Goal: Task Accomplishment & Management: Use online tool/utility

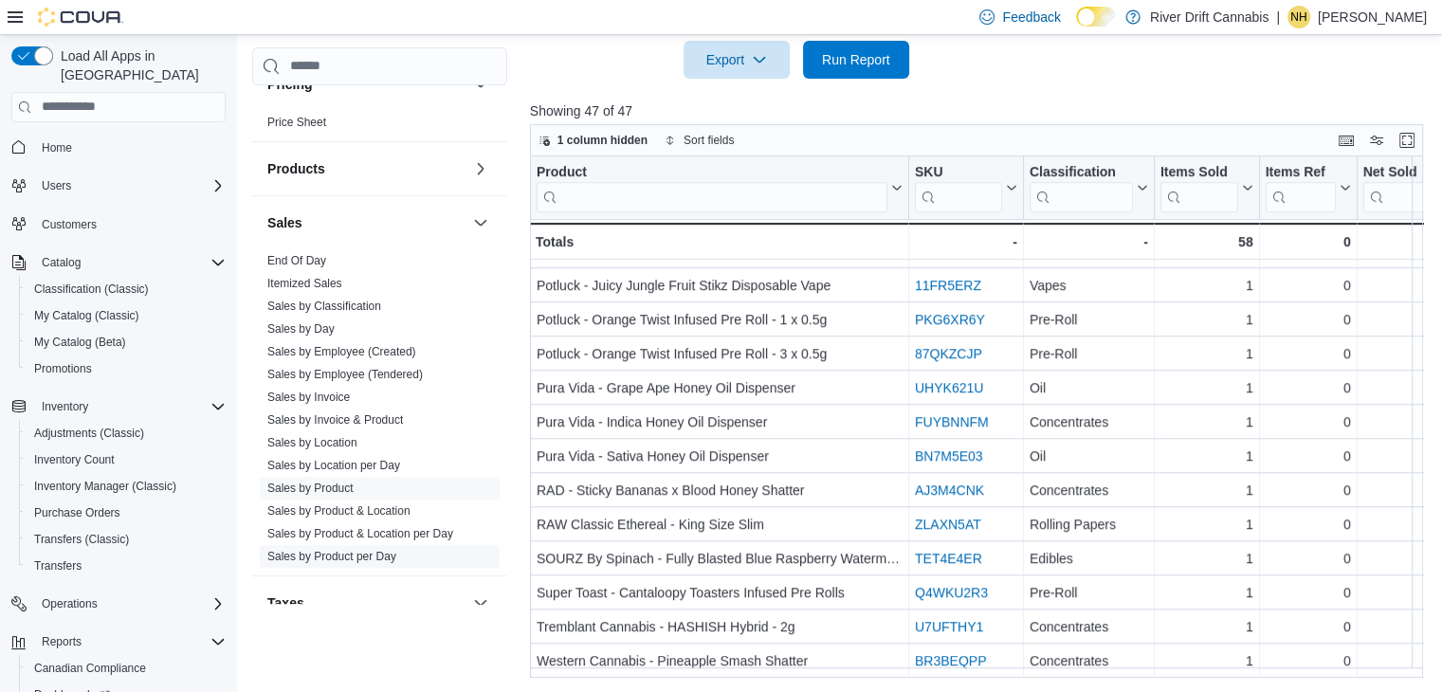
scroll to position [972, 0]
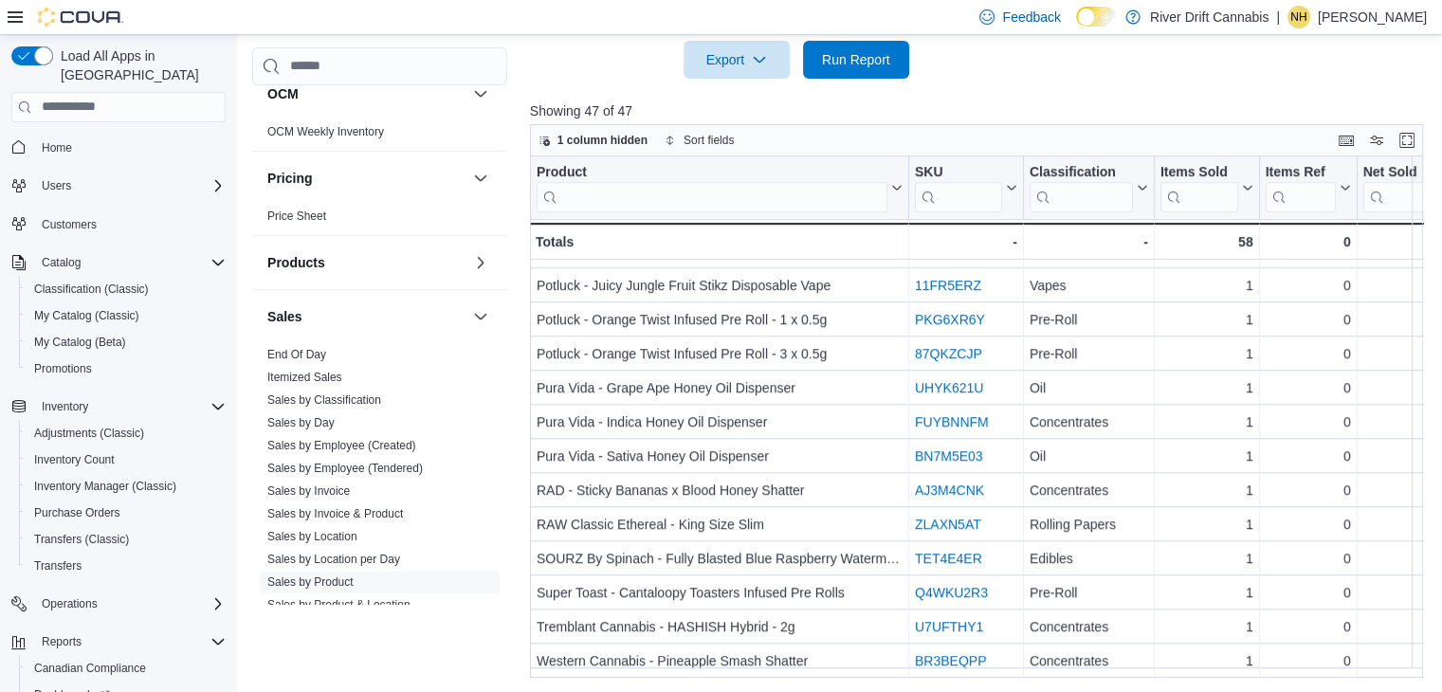
click at [319, 353] on link "End Of Day" at bounding box center [296, 354] width 59 height 13
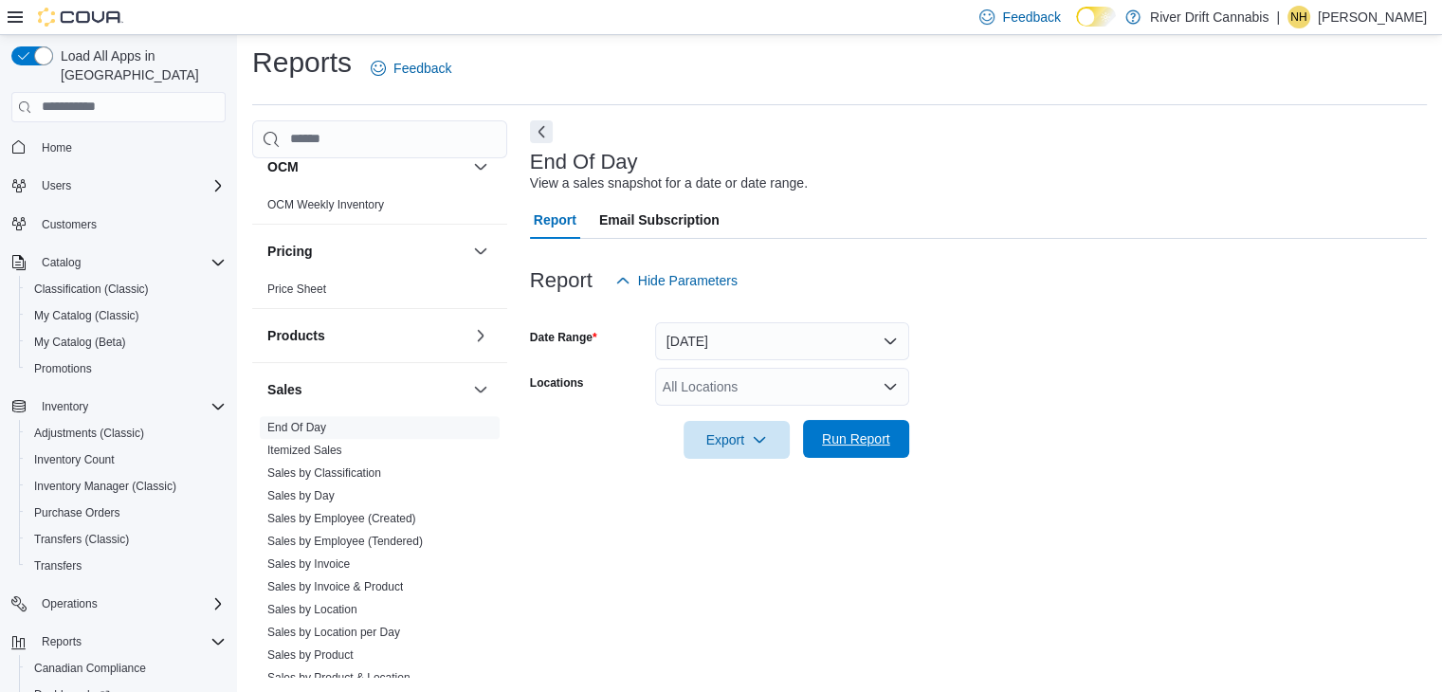
click at [836, 438] on span "Run Report" at bounding box center [856, 438] width 68 height 19
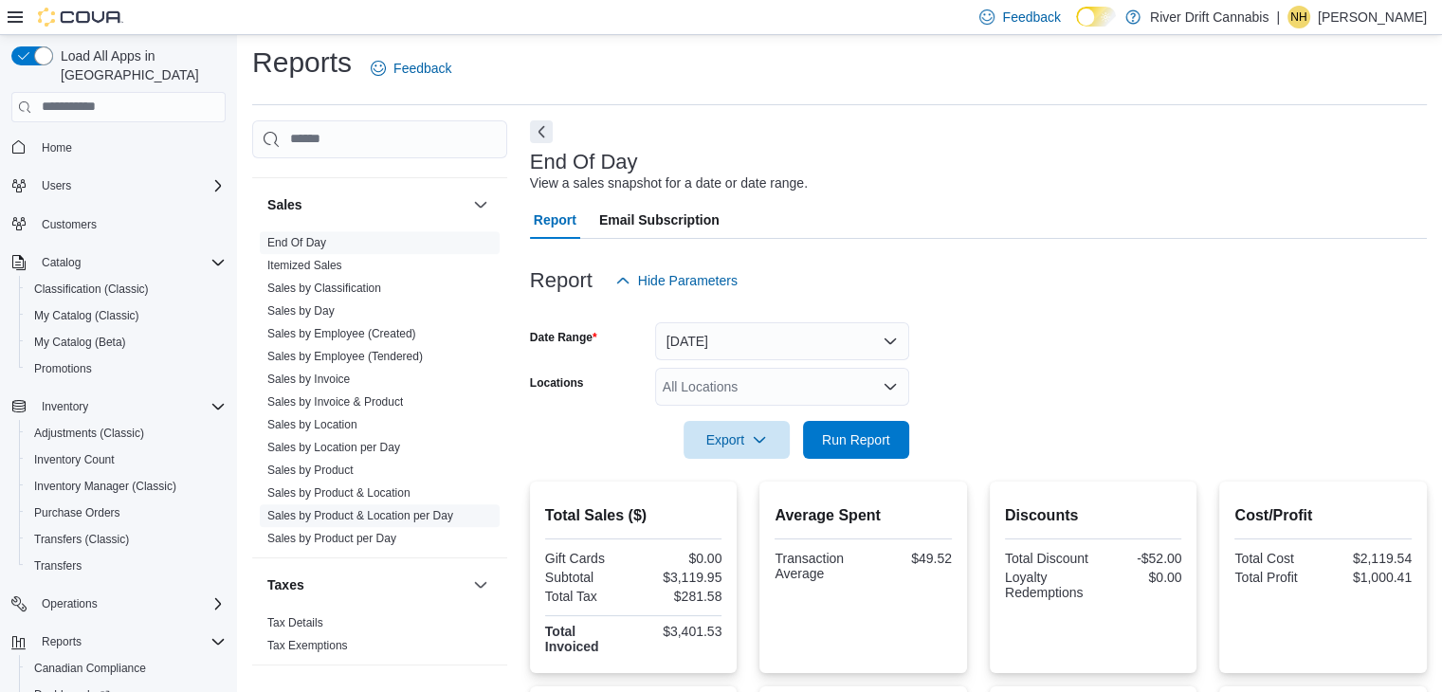
scroll to position [1162, 0]
click at [346, 459] on link "Sales by Product" at bounding box center [310, 465] width 86 height 13
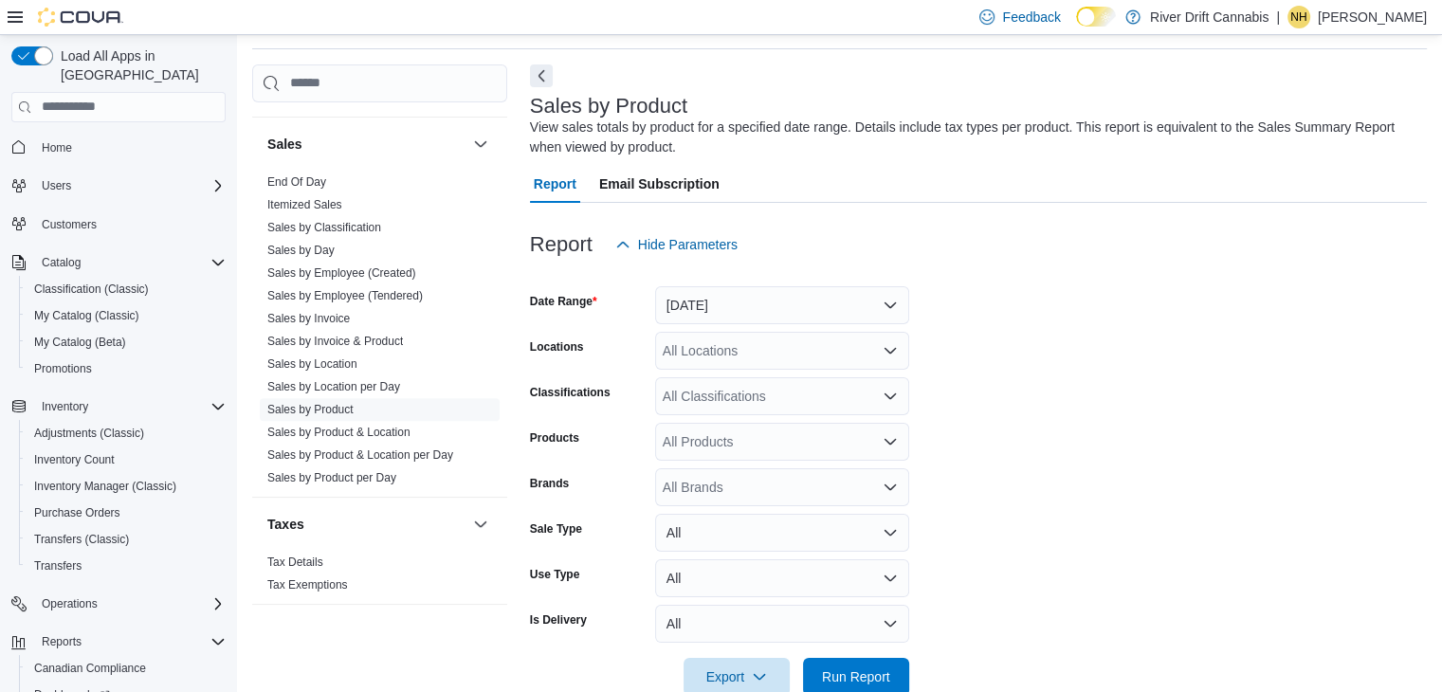
scroll to position [64, 0]
click at [753, 300] on button "[DATE]" at bounding box center [782, 304] width 254 height 38
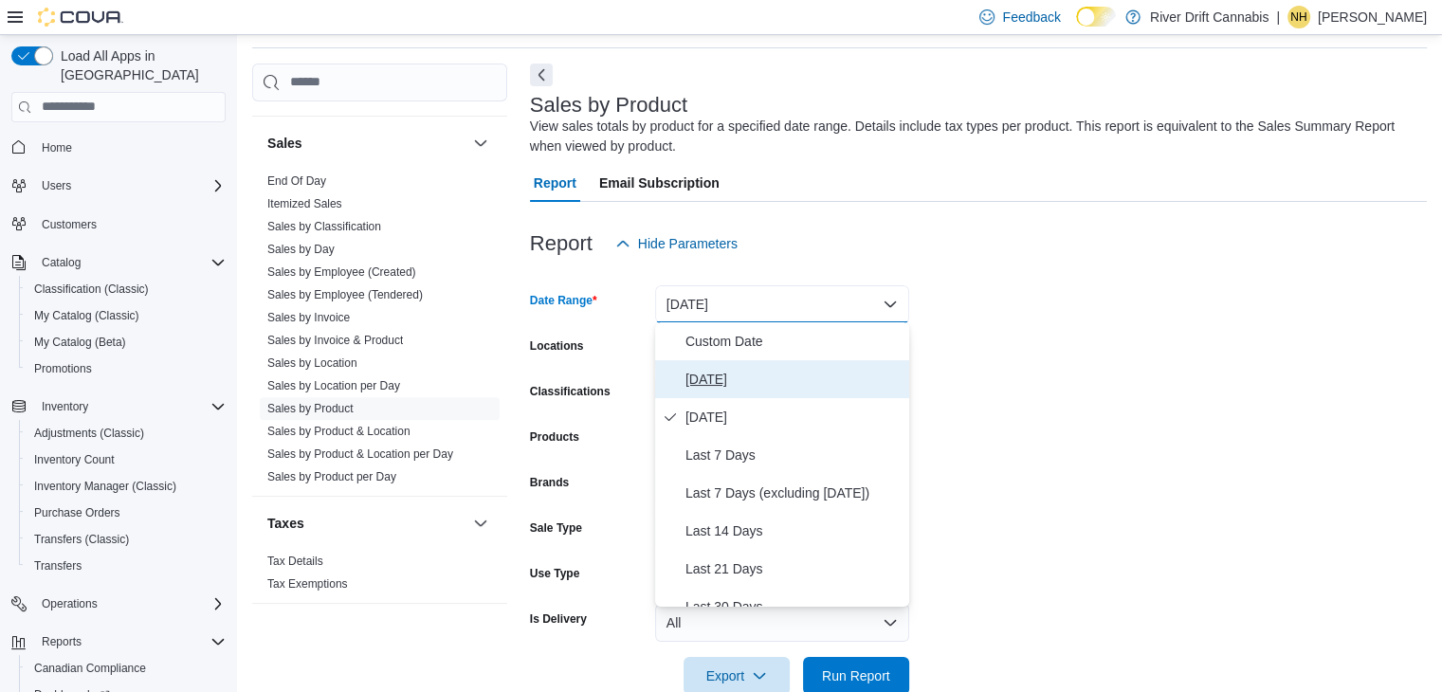
click at [709, 369] on span "[DATE]" at bounding box center [793, 379] width 216 height 23
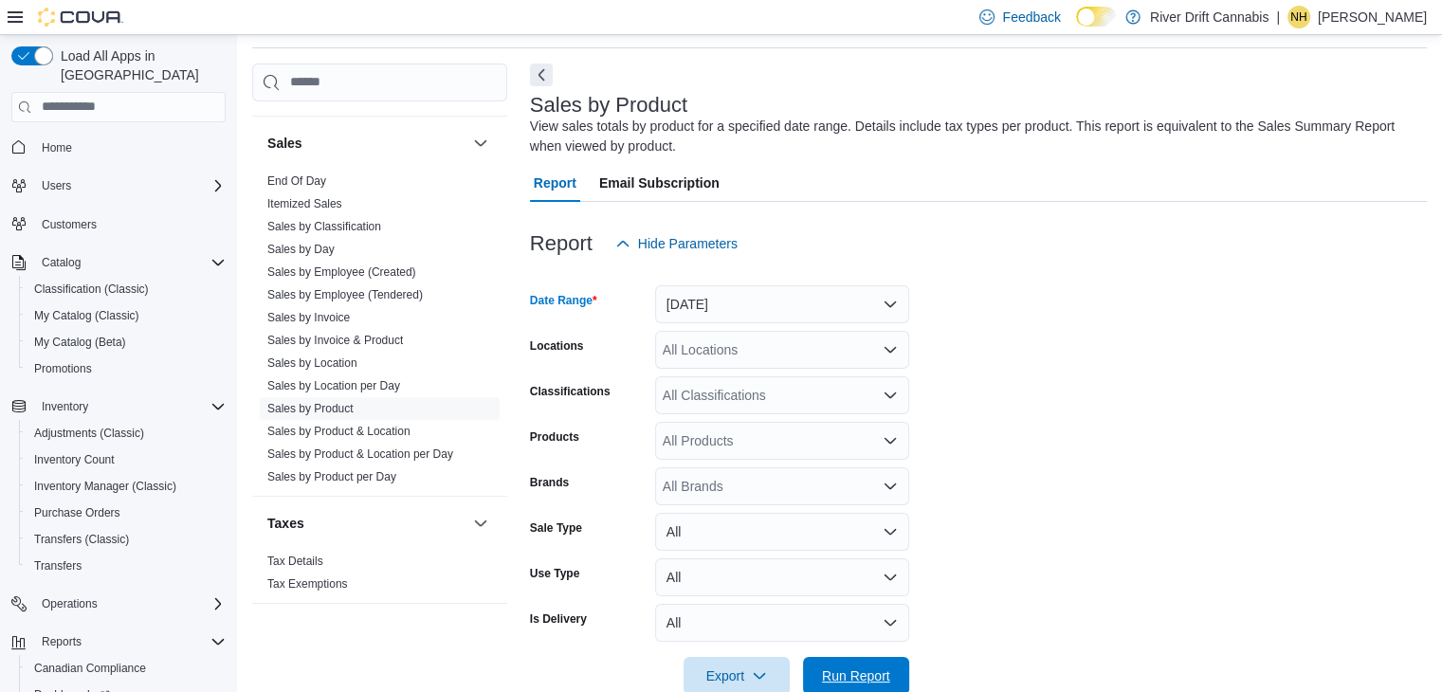
drag, startPoint x: 876, startPoint y: 663, endPoint x: 934, endPoint y: 608, distance: 80.4
click at [876, 661] on span "Run Report" at bounding box center [855, 676] width 83 height 38
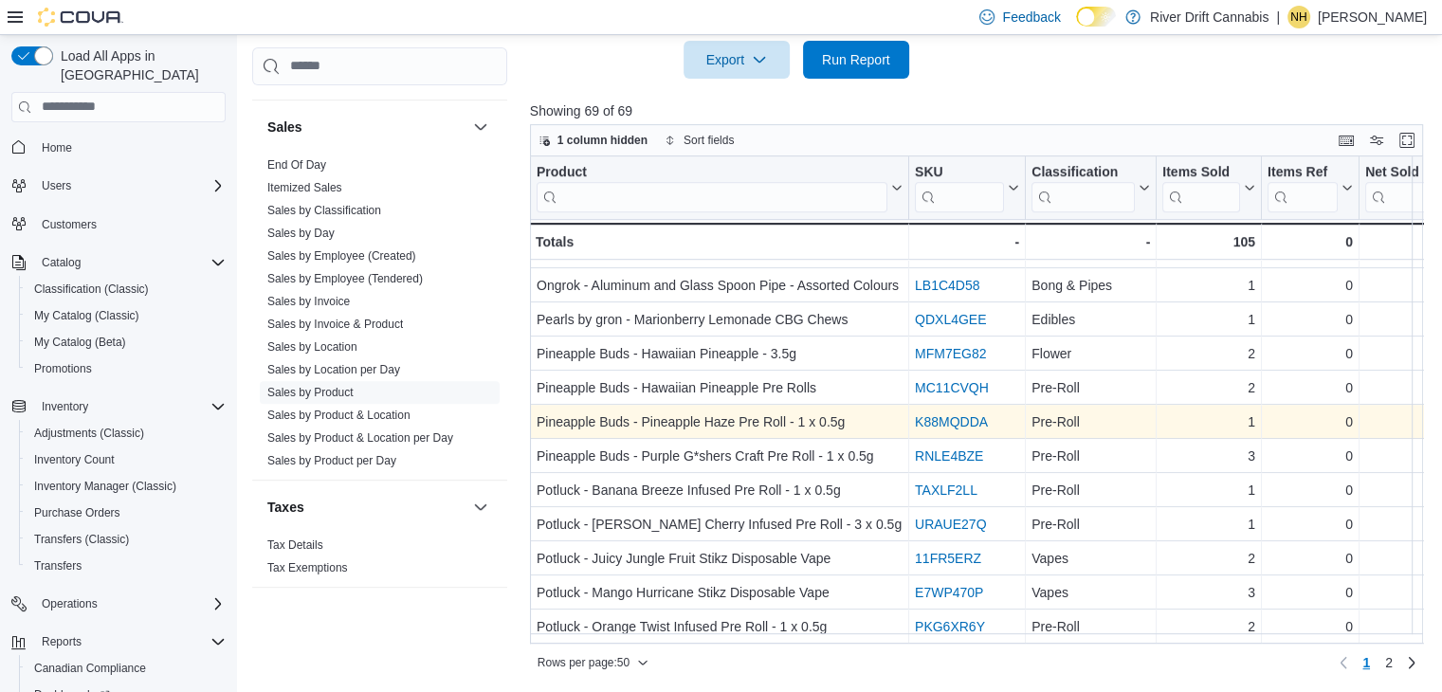
scroll to position [1332, 0]
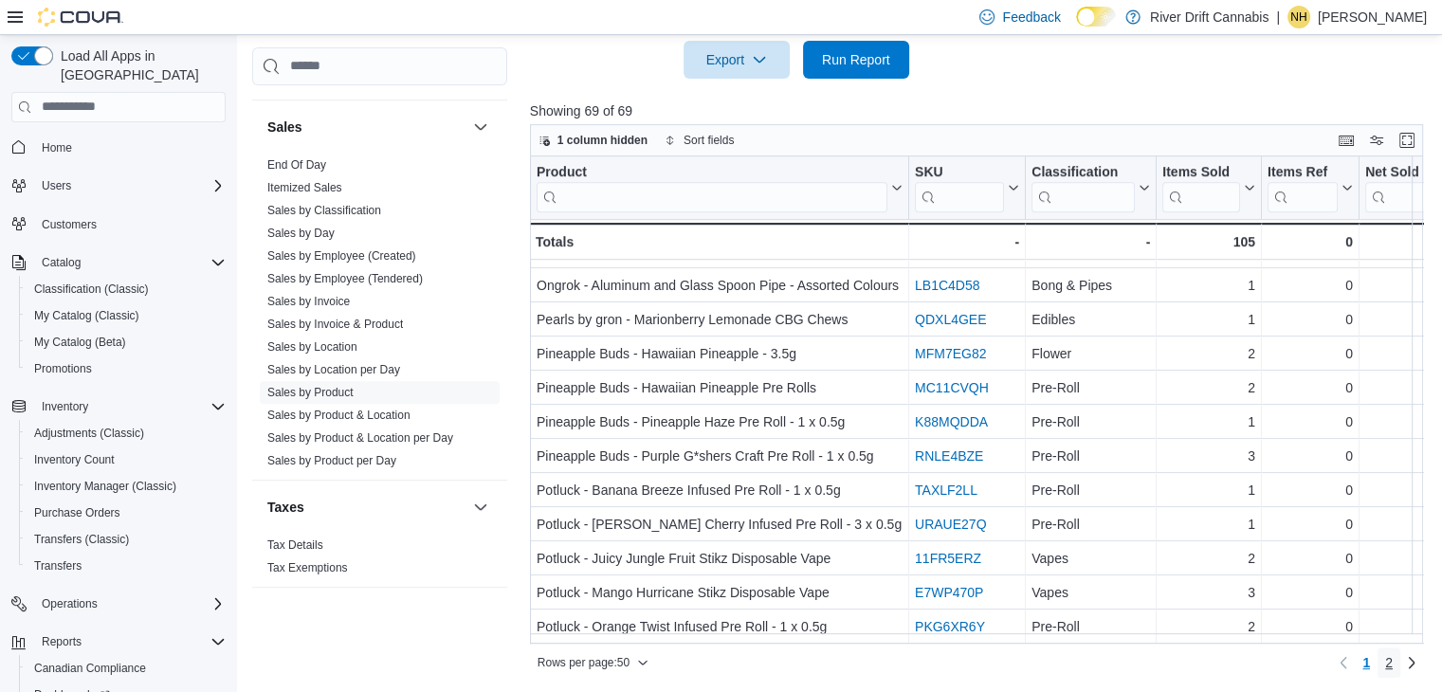
drag, startPoint x: 1399, startPoint y: 661, endPoint x: 1393, endPoint y: 637, distance: 24.4
click at [1392, 661] on span "2" at bounding box center [1389, 662] width 8 height 19
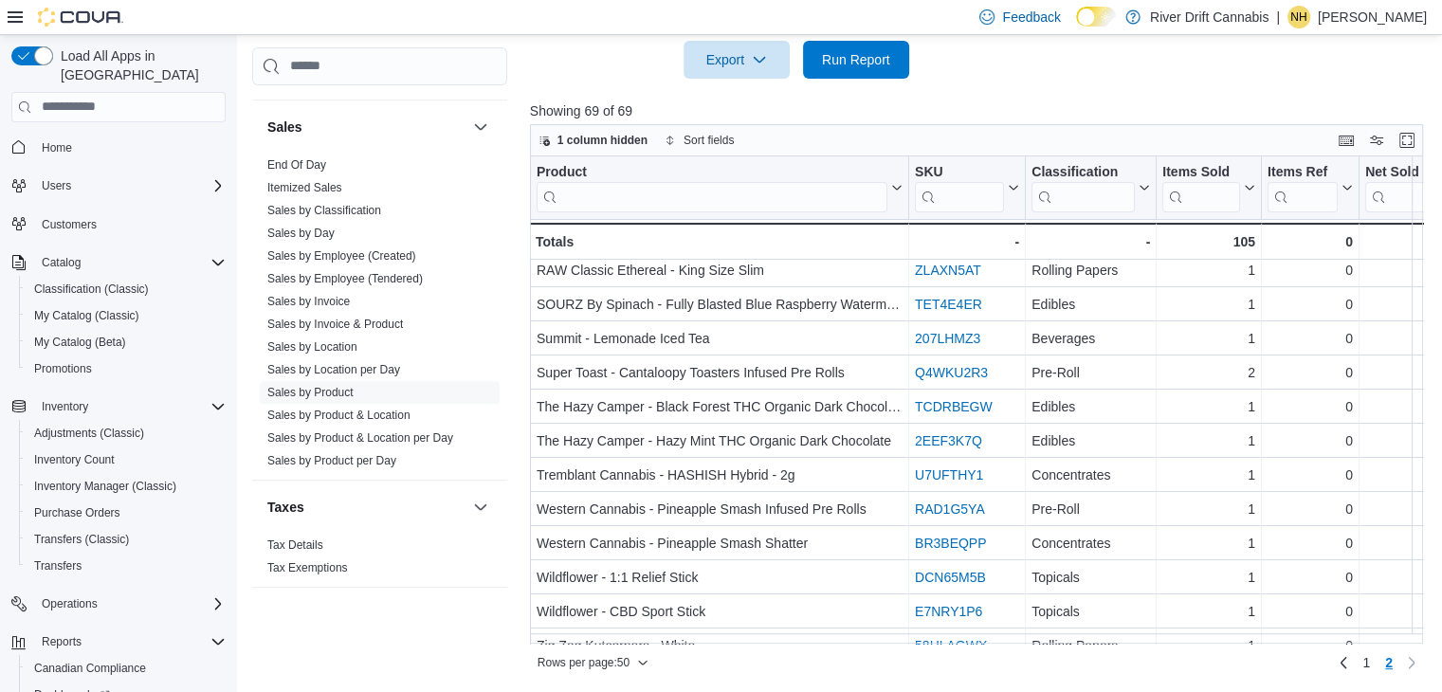
scroll to position [274, 0]
